Goal: Transaction & Acquisition: Purchase product/service

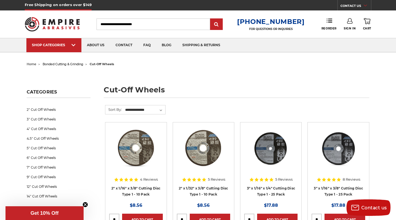
click at [31, 65] on span "home" at bounding box center [32, 64] width 10 height 4
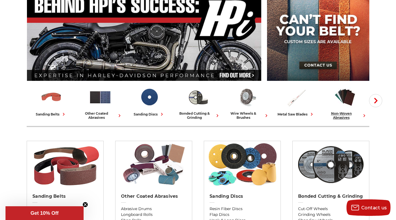
click at [365, 115] on icon at bounding box center [364, 116] width 6 height 6
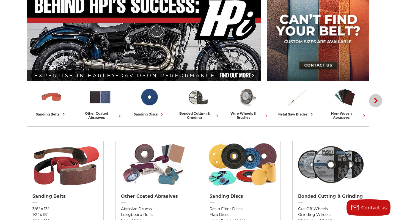
click at [376, 102] on use "button" at bounding box center [375, 100] width 3 height 5
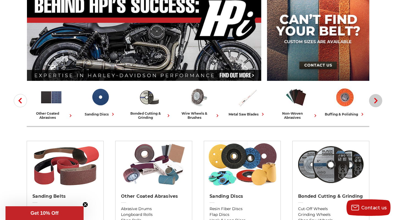
click at [376, 102] on use "button" at bounding box center [375, 100] width 3 height 5
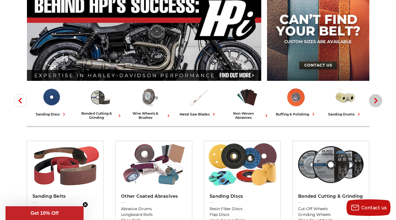
click at [376, 102] on use "button" at bounding box center [375, 100] width 3 height 5
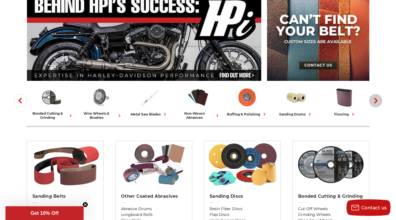
click at [376, 102] on use "button" at bounding box center [375, 100] width 3 height 5
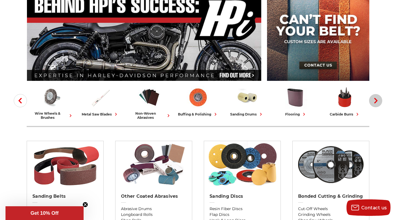
click at [376, 102] on use "button" at bounding box center [375, 100] width 3 height 5
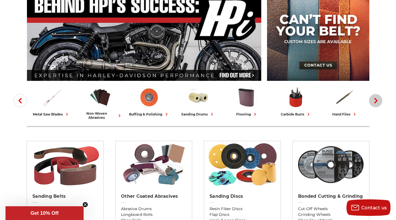
click at [376, 102] on use "button" at bounding box center [375, 100] width 3 height 5
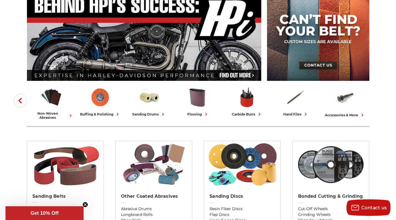
click at [349, 114] on div "accessories & more" at bounding box center [345, 115] width 40 height 6
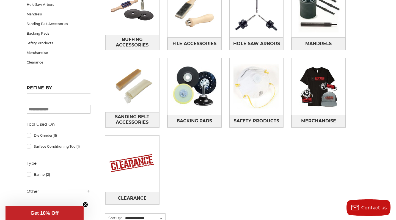
scroll to position [124, 0]
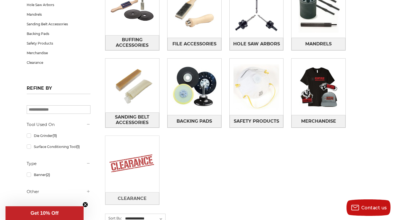
click at [136, 161] on img at bounding box center [132, 164] width 54 height 54
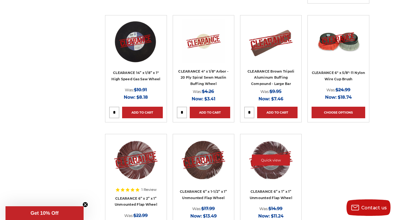
scroll to position [596, 0]
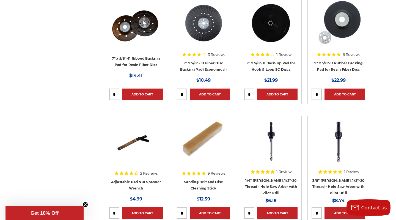
scroll to position [1429, 0]
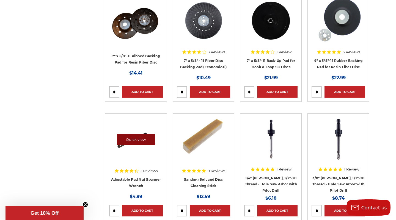
click at [139, 135] on link "Quick view" at bounding box center [136, 139] width 38 height 11
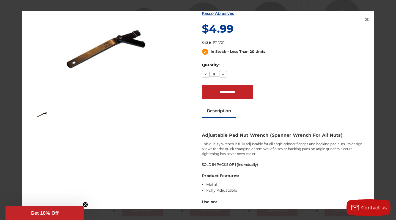
scroll to position [27, 0]
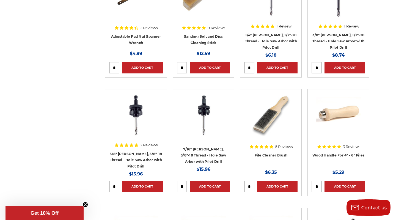
scroll to position [1570, 0]
